Goal: Download file/media

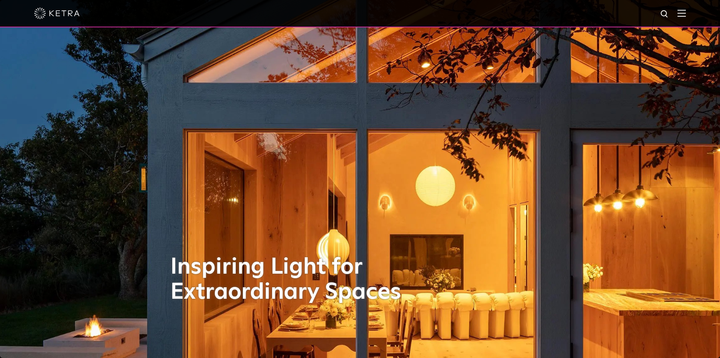
click at [686, 11] on img at bounding box center [682, 12] width 8 height 7
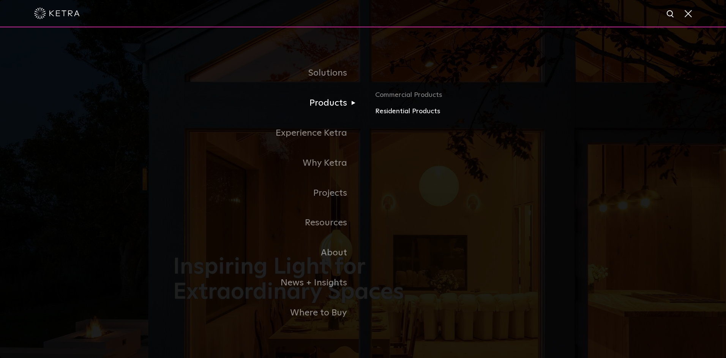
click at [394, 115] on link "Residential Products" at bounding box center [464, 111] width 178 height 11
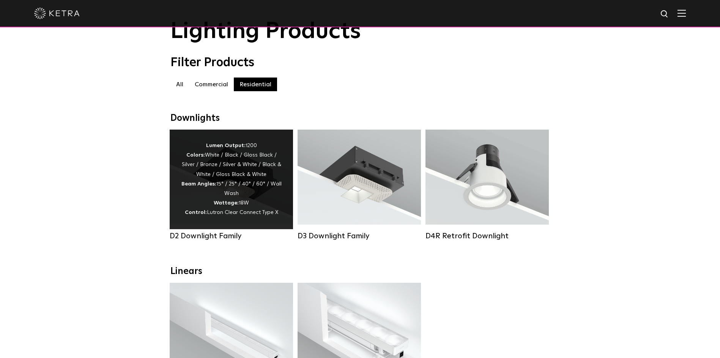
click at [193, 195] on div "Lumen Output: 1200 Colors: White / Black / Gloss Black / Silver / Bronze / Silv…" at bounding box center [231, 179] width 101 height 77
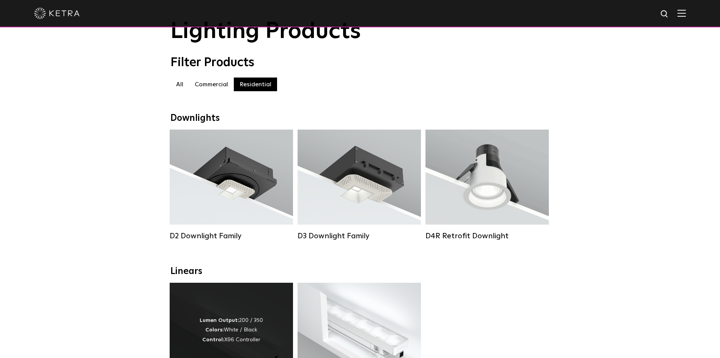
scroll to position [65, 0]
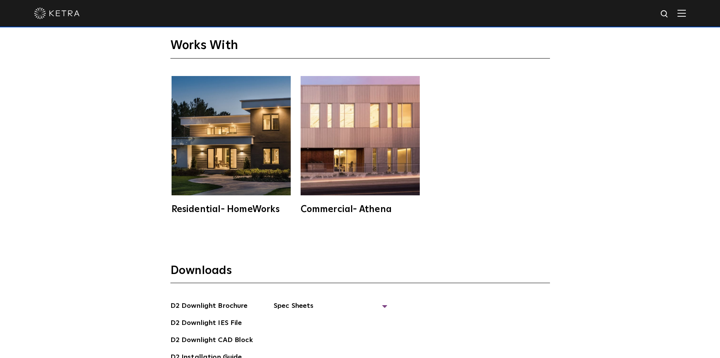
scroll to position [2278, 0]
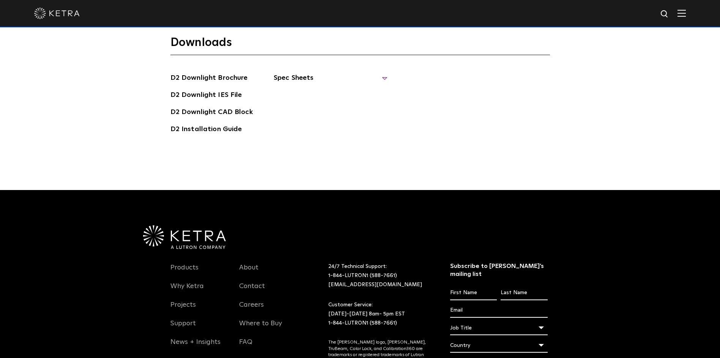
click at [383, 73] on span "Spec Sheets" at bounding box center [331, 81] width 114 height 17
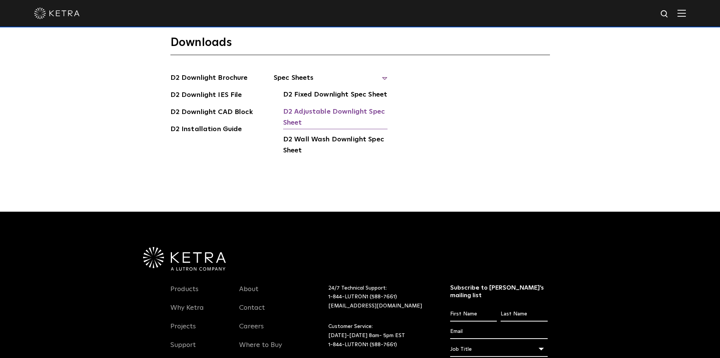
click at [319, 106] on link "D2 Adjustable Downlight Spec Sheet" at bounding box center [335, 117] width 104 height 23
